Goal: Information Seeking & Learning: Check status

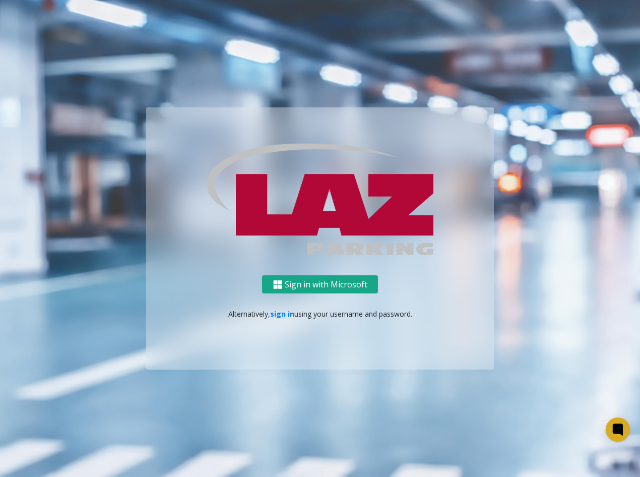
click at [328, 288] on button "Sign in with Microsoft" at bounding box center [320, 284] width 116 height 19
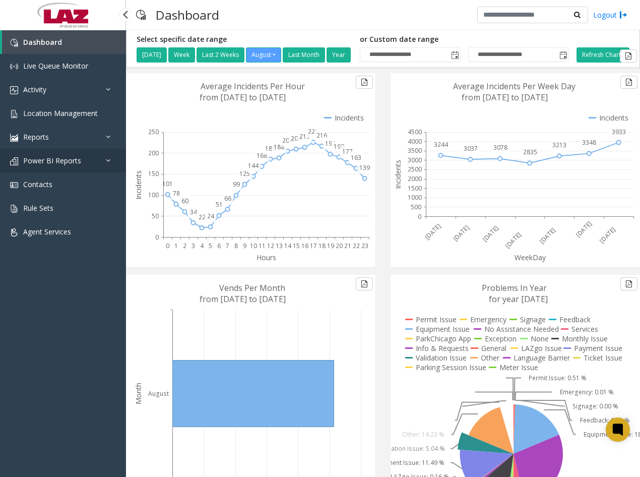
click at [41, 155] on link "Power BI Reports" at bounding box center [63, 161] width 126 height 24
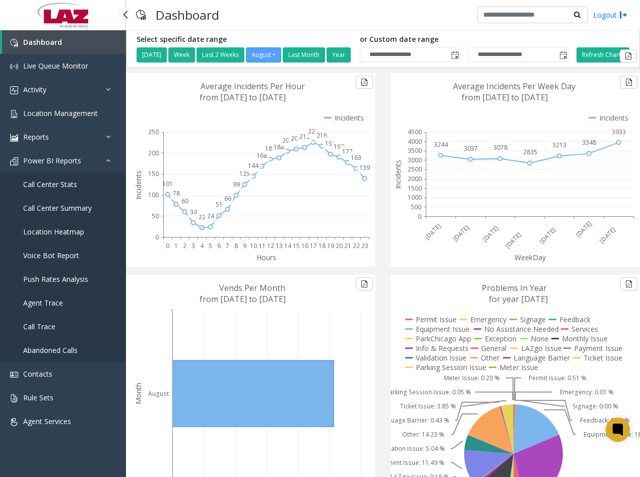
click at [60, 185] on span "Call Center Stats" at bounding box center [50, 184] width 54 height 10
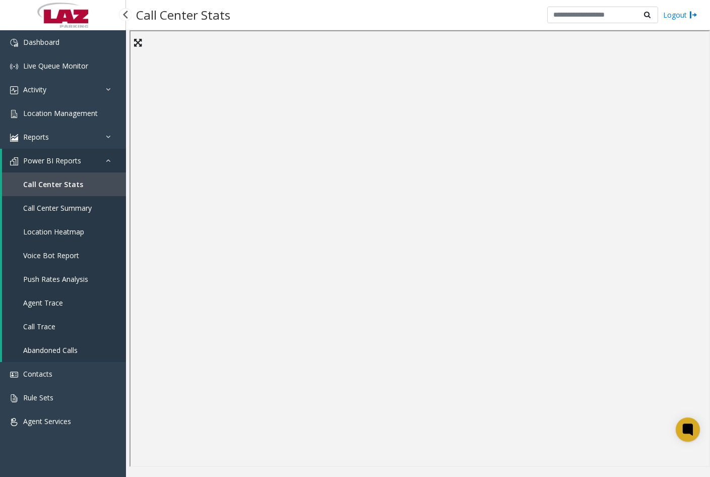
click at [72, 204] on span "Call Center Summary" at bounding box center [57, 208] width 69 height 10
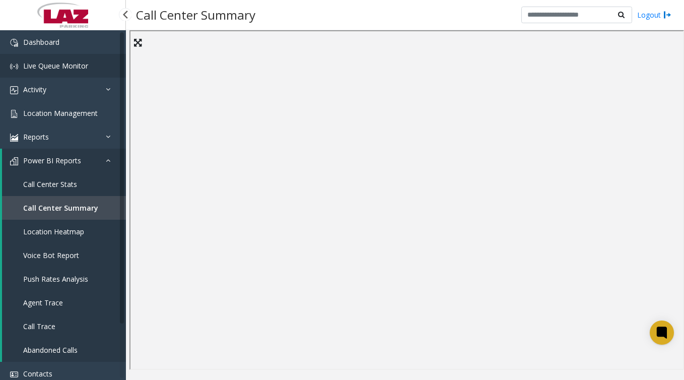
click at [87, 63] on span "Live Queue Monitor" at bounding box center [55, 66] width 65 height 10
